Goal: Information Seeking & Learning: Learn about a topic

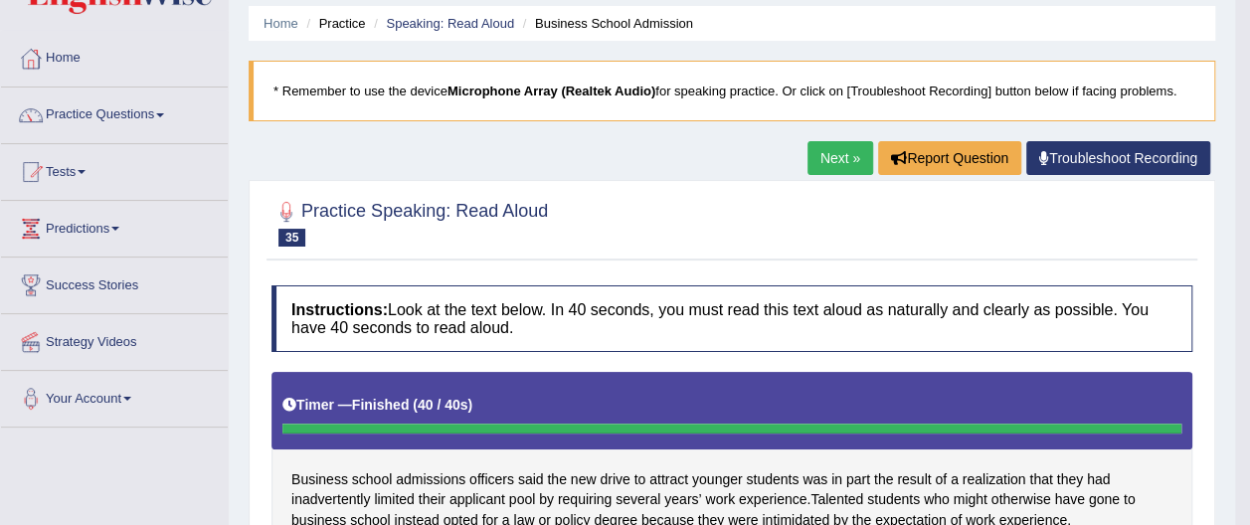
click at [837, 157] on link "Next »" at bounding box center [841, 158] width 66 height 34
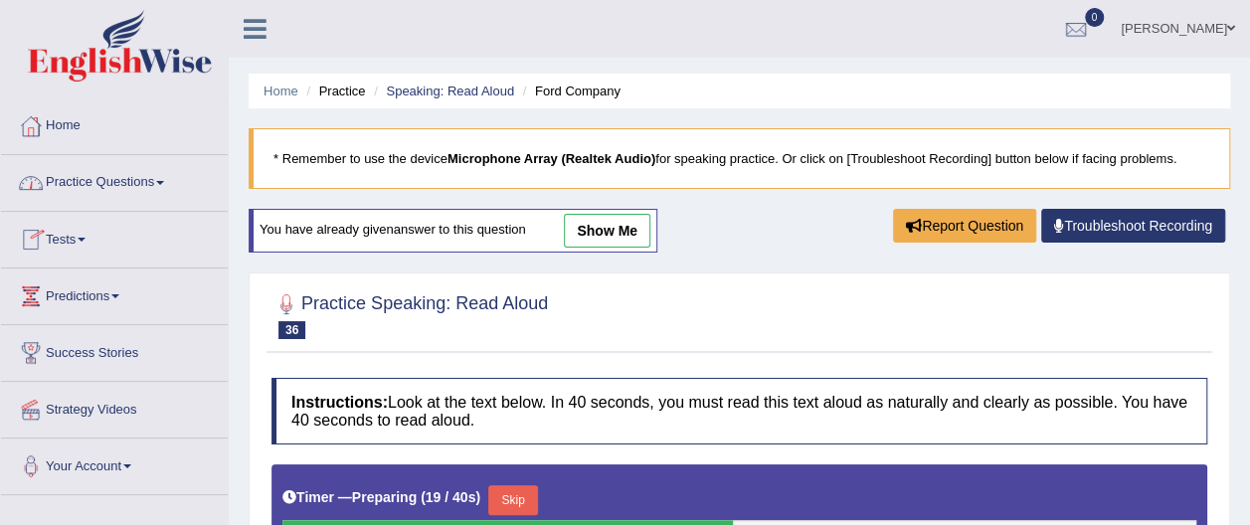
click at [164, 181] on span at bounding box center [160, 183] width 8 height 4
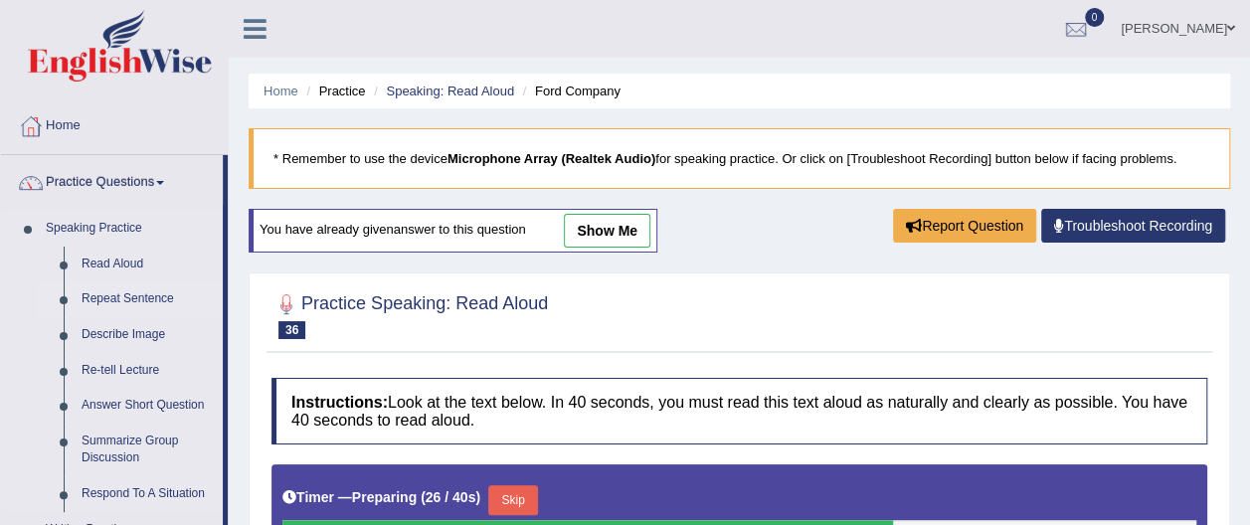
click at [155, 296] on link "Repeat Sentence" at bounding box center [148, 299] width 150 height 36
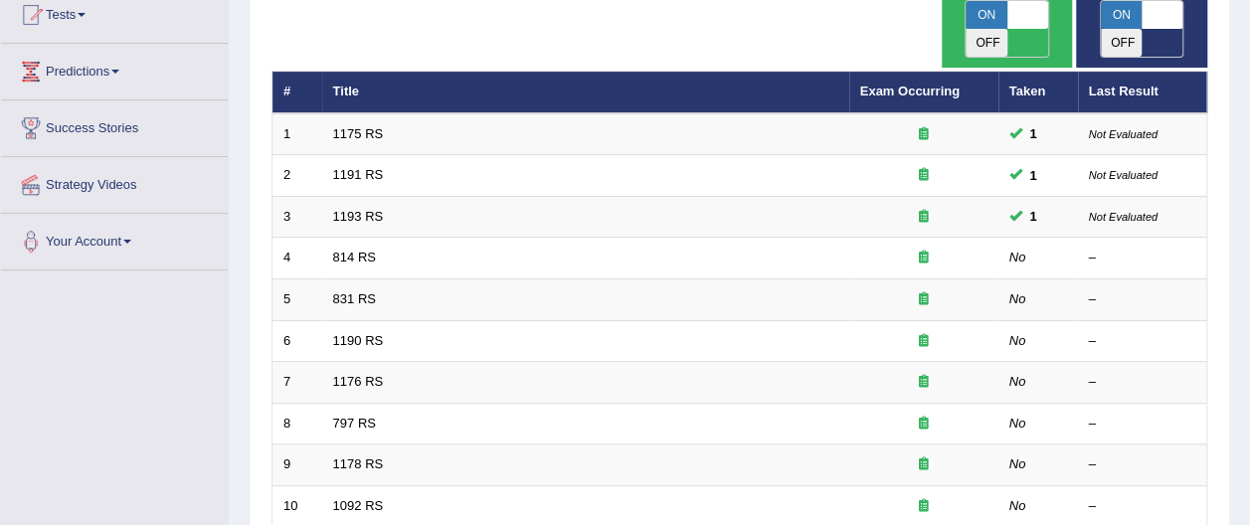
scroll to position [226, 0]
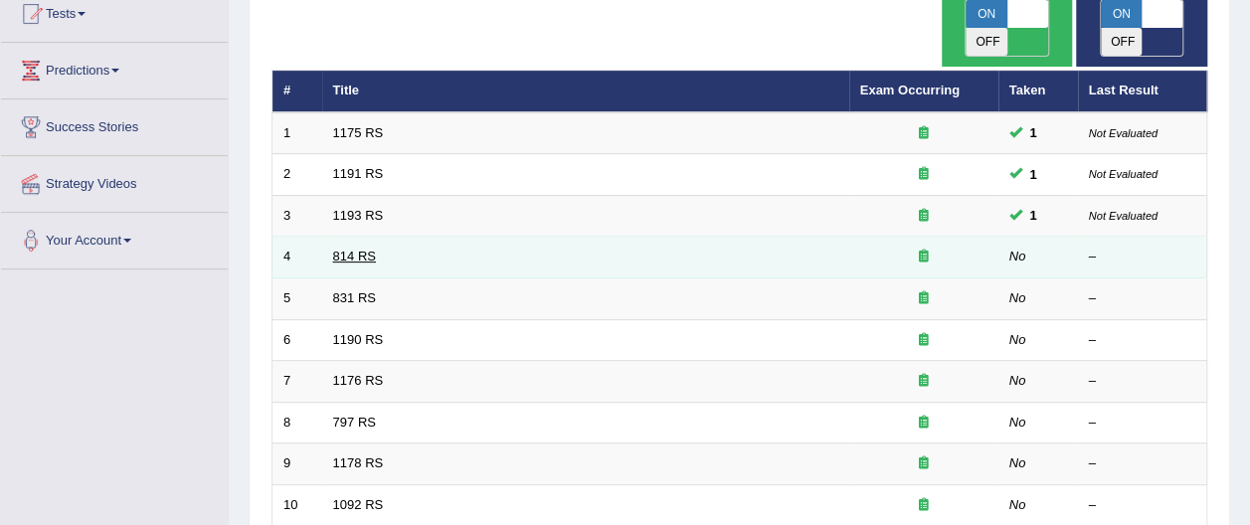
click at [349, 249] on link "814 RS" at bounding box center [354, 256] width 43 height 15
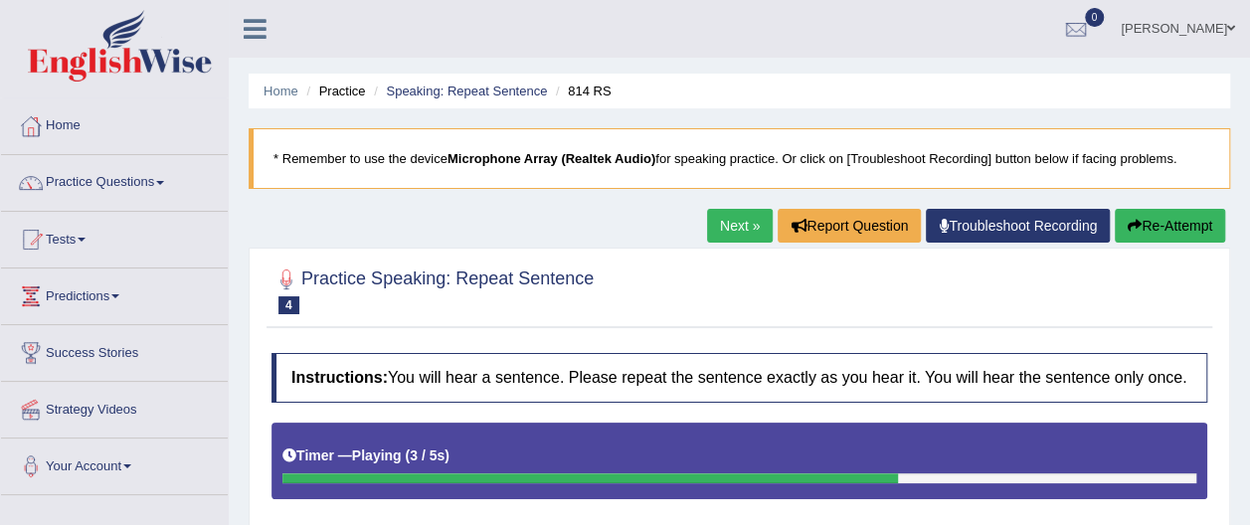
click at [1199, 221] on button "Re-Attempt" at bounding box center [1170, 226] width 110 height 34
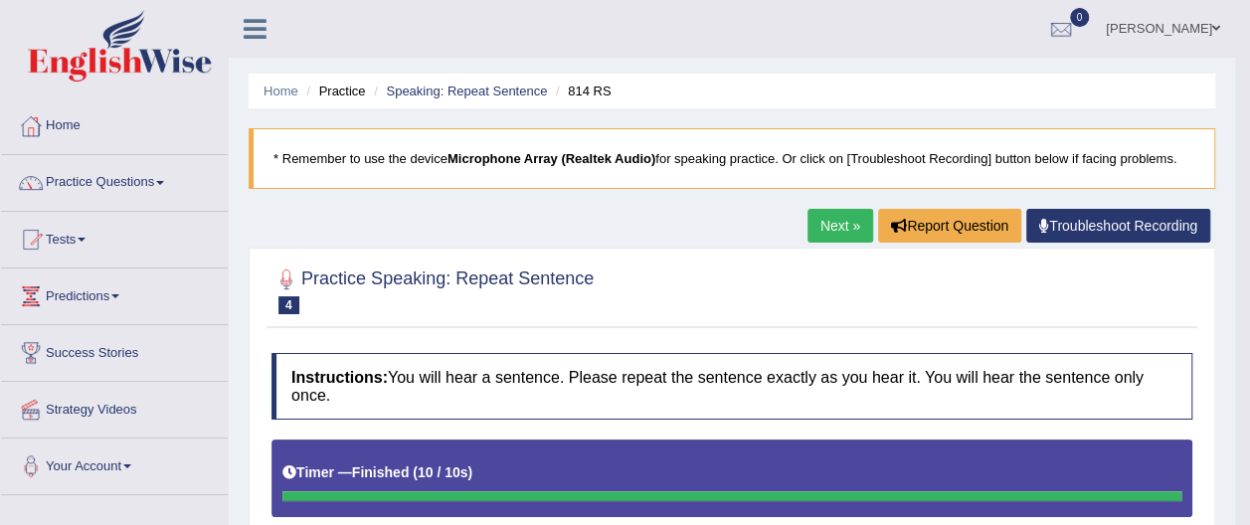
click at [1134, 298] on div at bounding box center [732, 290] width 921 height 61
